Goal: Communication & Community: Answer question/provide support

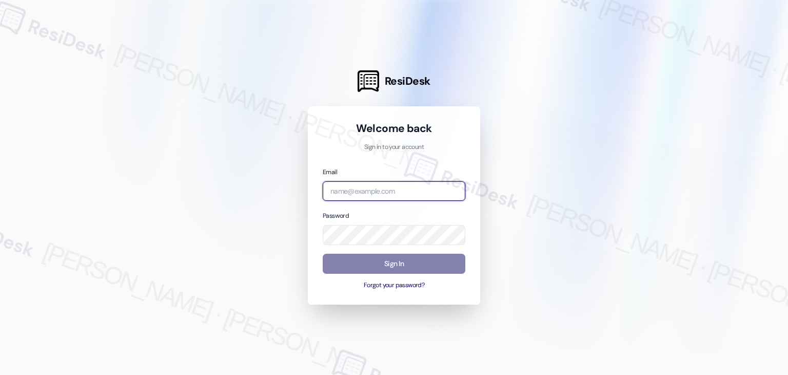
click at [347, 191] on input "email" at bounding box center [394, 191] width 143 height 20
paste input "[EMAIL_ADDRESS][PERSON_NAME][PERSON_NAME][DOMAIN_NAME]"
type input "[EMAIL_ADDRESS][PERSON_NAME][PERSON_NAME][DOMAIN_NAME]"
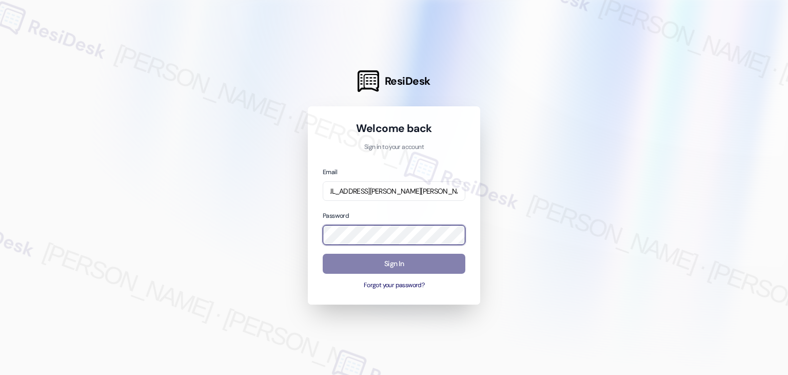
scroll to position [0, 0]
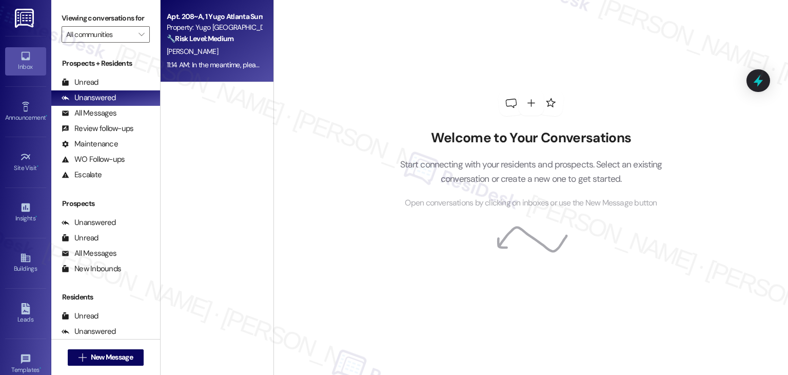
click at [214, 68] on div "11:14 AM: In the meantime, please don’t hesitate to let me know if there’s anyt…" at bounding box center [323, 64] width 313 height 9
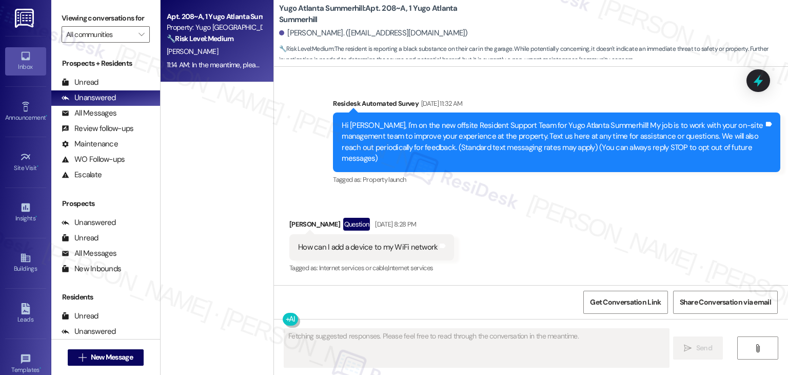
scroll to position [4701, 0]
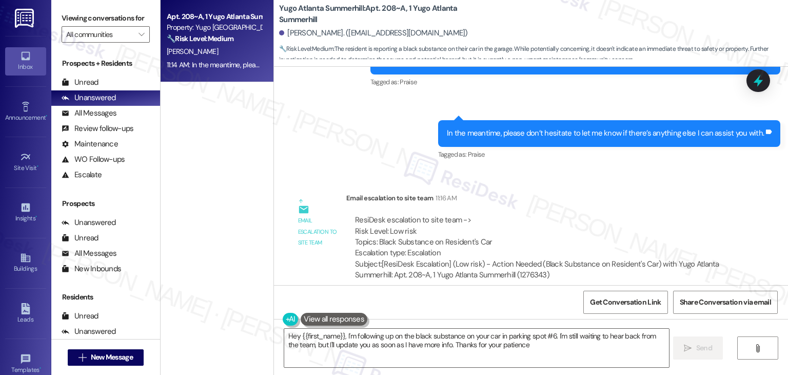
type textarea "Hey {{first_name}}, I'm following up on the black substance on your car in park…"
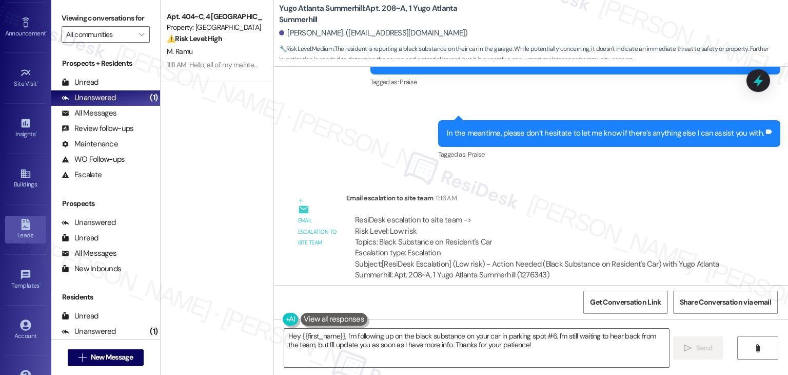
scroll to position [112, 0]
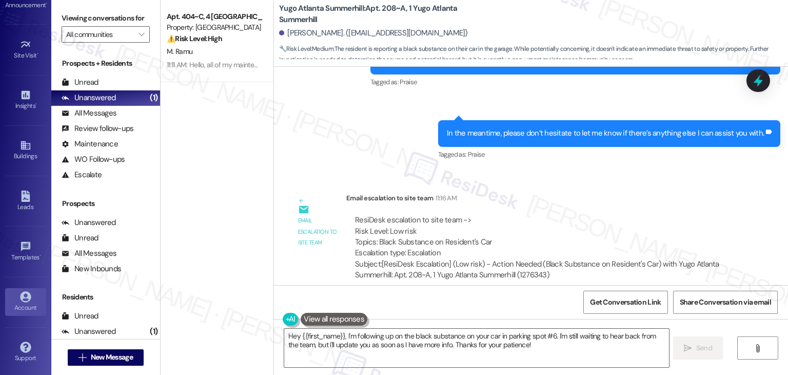
click at [23, 302] on div "Account" at bounding box center [25, 307] width 51 height 10
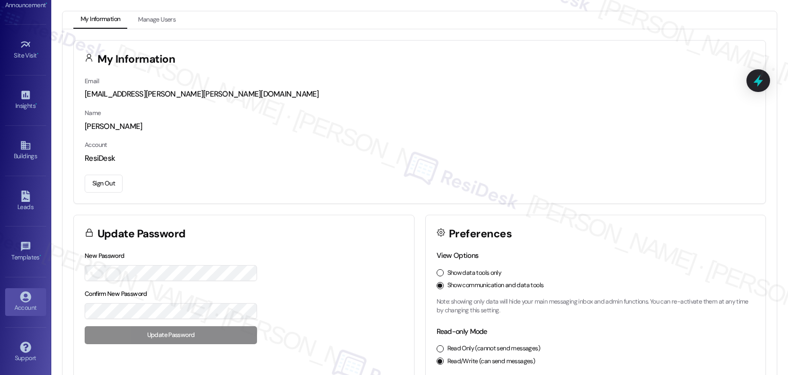
click at [95, 177] on button "Sign Out" at bounding box center [104, 183] width 38 height 18
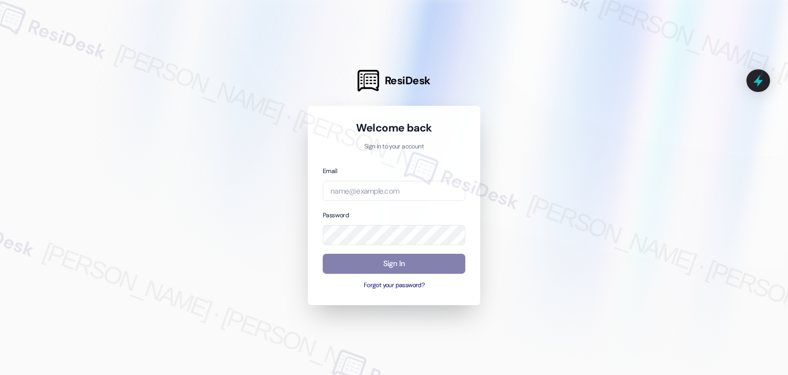
click at [460, 291] on div "Welcome back Sign in to your account Email Password Sign In Forgot your passwor…" at bounding box center [394, 206] width 172 height 200
click at [364, 189] on input "email" at bounding box center [394, 191] width 143 height 20
paste input "automated-surveys-asset_living-resen.four@asset_[DOMAIN_NAME]"
type input "automated-surveys-asset_living-resen.four@asset_[DOMAIN_NAME]"
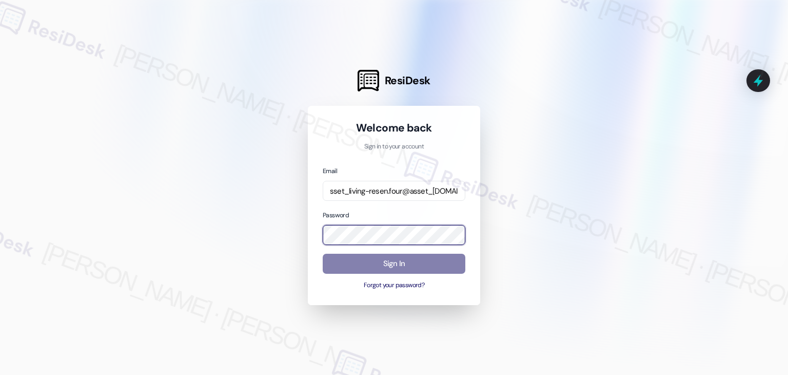
scroll to position [0, 0]
